Goal: Task Accomplishment & Management: Manage account settings

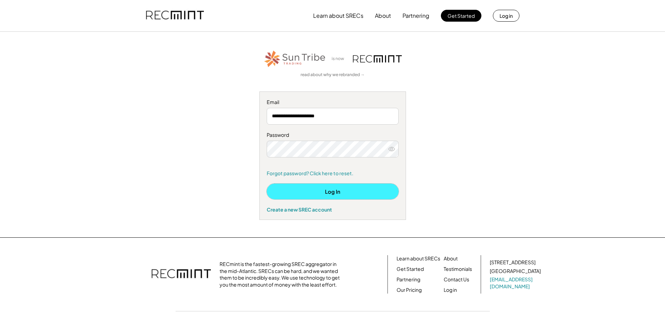
click at [326, 194] on button "Log In" at bounding box center [333, 192] width 132 height 16
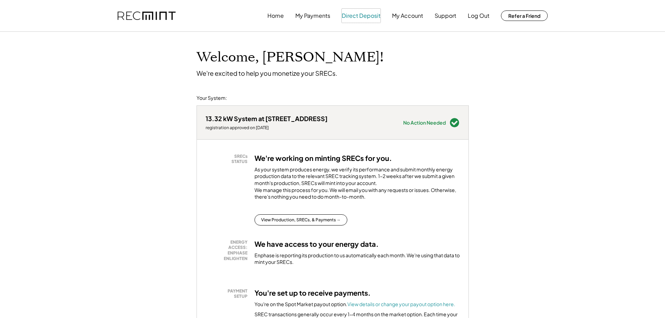
click at [363, 15] on button "Direct Deposit" at bounding box center [361, 16] width 39 height 14
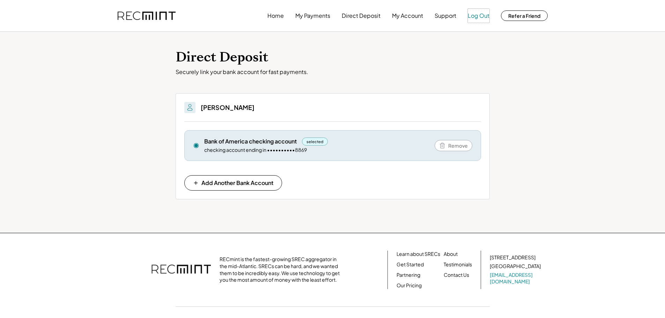
click at [481, 15] on button "Log Out" at bounding box center [479, 16] width 22 height 14
